Goal: Task Accomplishment & Management: Use online tool/utility

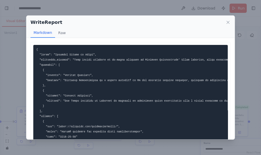
click at [197, 117] on pre at bounding box center [130, 154] width 195 height 219
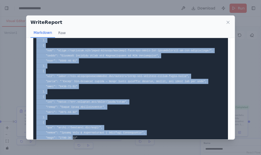
scroll to position [134, 0]
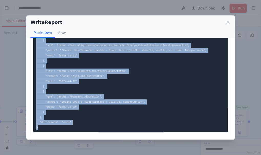
drag, startPoint x: 36, startPoint y: 46, endPoint x: 52, endPoint y: 128, distance: 84.3
click at [52, 128] on pre at bounding box center [130, 22] width 195 height 219
copy code "{ "lorem": "Ipsumdol Sitame co Adipi", "elitseddo_eiusmod": "Temp incidi utlabo…"
click at [228, 23] on icon at bounding box center [228, 22] width 3 height 3
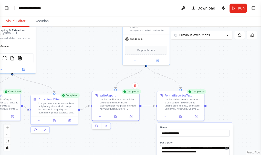
drag, startPoint x: 143, startPoint y: 88, endPoint x: 99, endPoint y: 73, distance: 46.3
click at [99, 73] on div ".deletable-edge-delete-btn { width: 20px; height: 20px; border: 0px solid #ffff…" at bounding box center [130, 91] width 261 height 128
click at [117, 115] on icon at bounding box center [115, 115] width 3 height 3
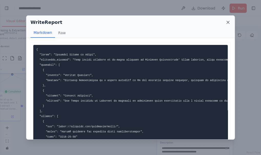
click at [227, 23] on icon at bounding box center [228, 22] width 5 height 5
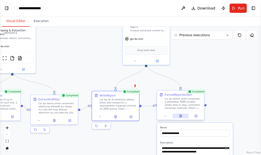
click at [183, 115] on button at bounding box center [181, 116] width 16 height 5
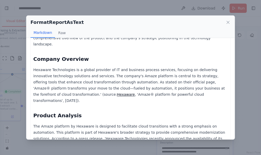
scroll to position [50, 0]
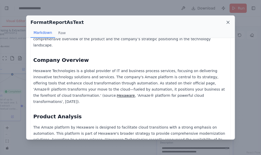
click at [227, 23] on icon at bounding box center [228, 22] width 5 height 5
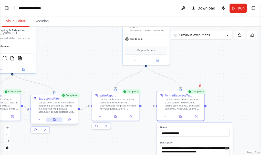
click at [51, 121] on button at bounding box center [54, 119] width 16 height 5
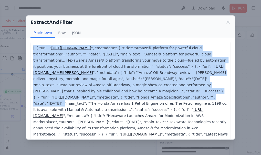
drag, startPoint x: 33, startPoint y: 45, endPoint x: 63, endPoint y: 103, distance: 65.1
click at [63, 103] on p "[ { "url": " [URL][DOMAIN_NAME] ", "metadata": { "title": "Amaze® platform for …" at bounding box center [130, 100] width 195 height 111
click at [72, 35] on button "JSON" at bounding box center [76, 33] width 15 height 10
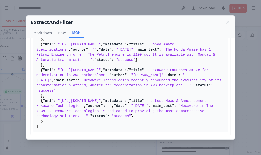
scroll to position [231, 0]
drag, startPoint x: 35, startPoint y: 45, endPoint x: 41, endPoint y: 128, distance: 83.6
click at [41, 128] on pre "[ { "url": "[URL][DOMAIN_NAME]" , "metadata": { "title": "Amaze® platform for p…" at bounding box center [130, 52] width 195 height 160
copy pre "[ { "lor": "ipsum://dolorsit.ame/consectet/adipi/" , "elitsedd": { "eiusm": "Te…"
click at [229, 21] on icon at bounding box center [228, 22] width 5 height 5
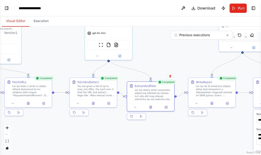
drag, startPoint x: 106, startPoint y: 56, endPoint x: 204, endPoint y: 42, distance: 98.4
click at [204, 42] on div ".deletable-edge-delete-btn { width: 20px; height: 20px; border: 0px solid #ffff…" at bounding box center [130, 91] width 261 height 128
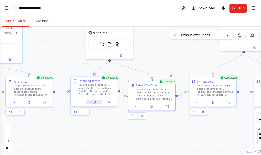
click at [95, 102] on icon at bounding box center [94, 102] width 2 height 3
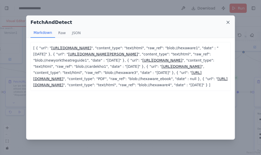
click at [228, 22] on icon at bounding box center [228, 22] width 3 height 3
